Goal: Use online tool/utility: Utilize a website feature to perform a specific function

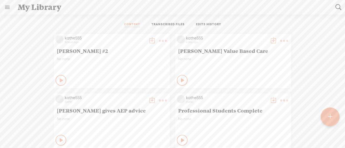
click at [76, 51] on span "[PERSON_NAME] #2" at bounding box center [112, 51] width 110 height 6
click at [162, 40] on icon at bounding box center [162, 41] width 11 height 11
click at [120, 57] on link "Edit" at bounding box center [133, 59] width 54 height 12
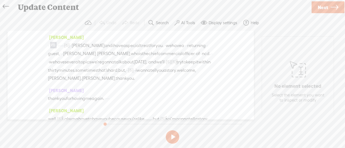
click at [184, 18] on button "AI Tools" at bounding box center [185, 23] width 26 height 11
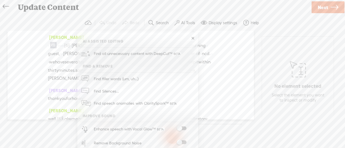
drag, startPoint x: 184, startPoint y: 18, endPoint x: 219, endPoint y: 97, distance: 86.8
click at [219, 97] on div "[PERSON_NAME] · · · · · · · [S] welcome back to the insurance · business babes …" at bounding box center [131, 75] width 246 height 89
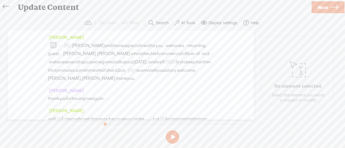
click at [187, 20] on label "AI Tools" at bounding box center [188, 22] width 14 height 5
click at [185, 23] on label "AI Tools" at bounding box center [188, 22] width 14 height 5
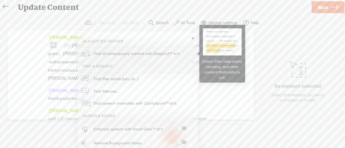
click at [160, 53] on span "Find all unnecessary content with DeepCut™" at bounding box center [137, 54] width 91 height 13
